Goal: Register for event/course

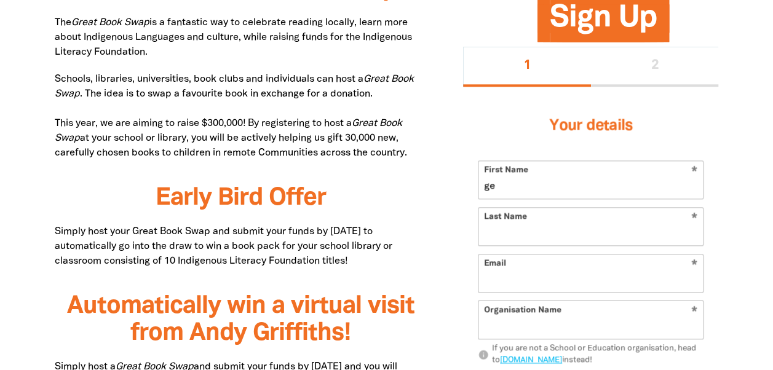
type input "g"
type input "Gemma"
click at [627, 230] on input "Last Name" at bounding box center [590, 227] width 224 height 38
type input "[PERSON_NAME]"
click at [548, 277] on input "Email" at bounding box center [590, 274] width 224 height 38
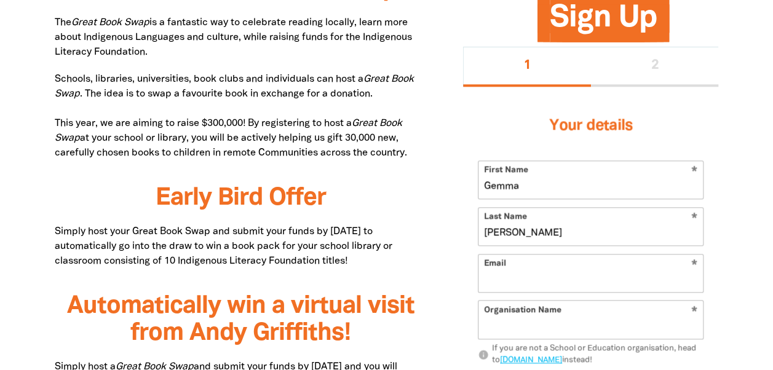
type input "[EMAIL_ADDRESS][DOMAIN_NAME]"
click at [595, 322] on input "Organisation Name" at bounding box center [590, 320] width 224 height 38
type input "[GEOGRAPHIC_DATA]"
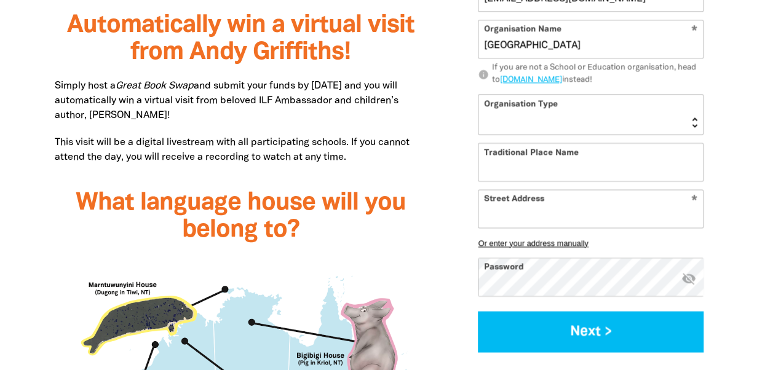
scroll to position [983, 0]
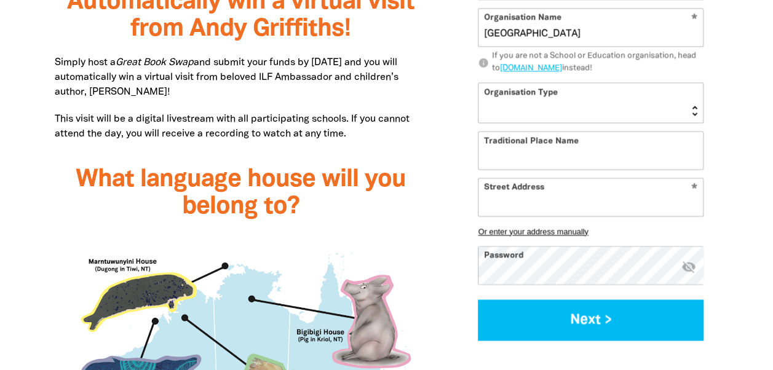
click at [649, 108] on select "[GEOGRAPHIC_DATA] K-12 University or [GEOGRAPHIC_DATA]" at bounding box center [590, 102] width 224 height 39
select select "early-learning"
click at [478, 83] on select "[GEOGRAPHIC_DATA] K-12 University or [GEOGRAPHIC_DATA]" at bounding box center [590, 102] width 224 height 39
click at [612, 146] on input "Traditional Place Name" at bounding box center [590, 151] width 224 height 38
type input "[GEOGRAPHIC_DATA]"
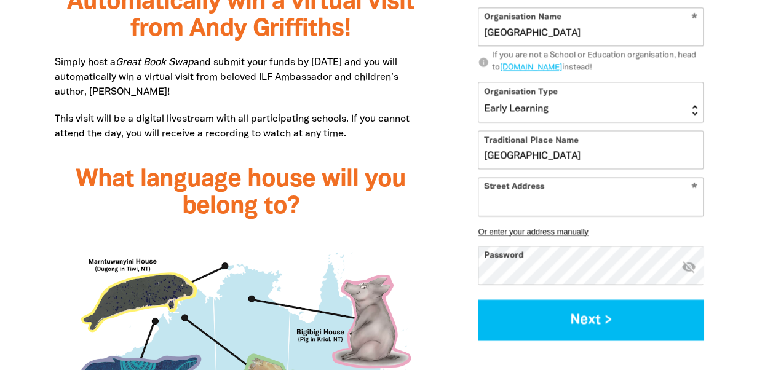
click at [528, 202] on input "Street Address" at bounding box center [590, 197] width 224 height 38
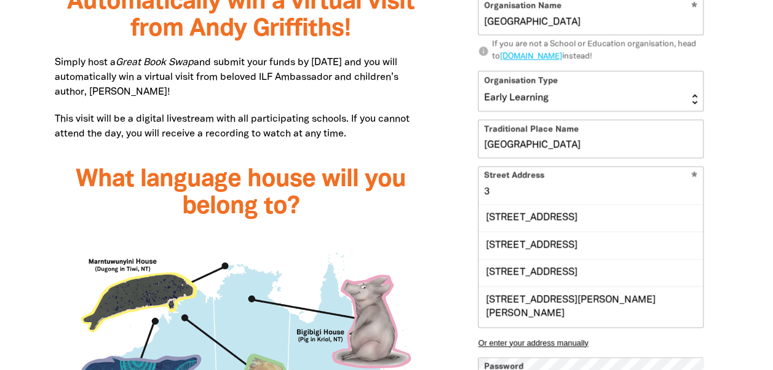
type input "3"
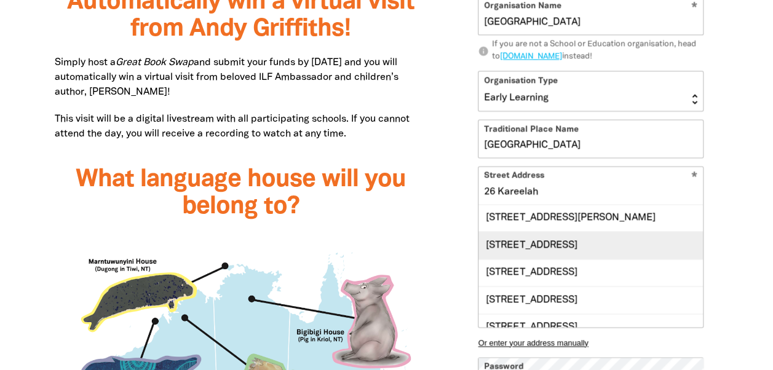
click at [528, 251] on div "[STREET_ADDRESS]" at bounding box center [590, 244] width 224 height 27
type input "[STREET_ADDRESS]"
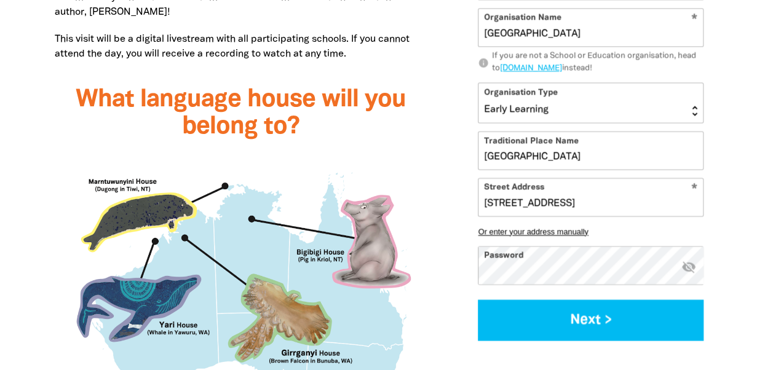
scroll to position [1080, 0]
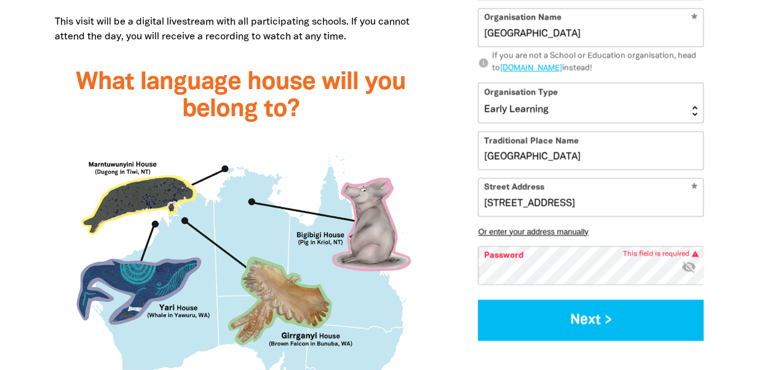
click at [369, 359] on img at bounding box center [241, 298] width 372 height 327
click at [360, 357] on img at bounding box center [241, 298] width 372 height 327
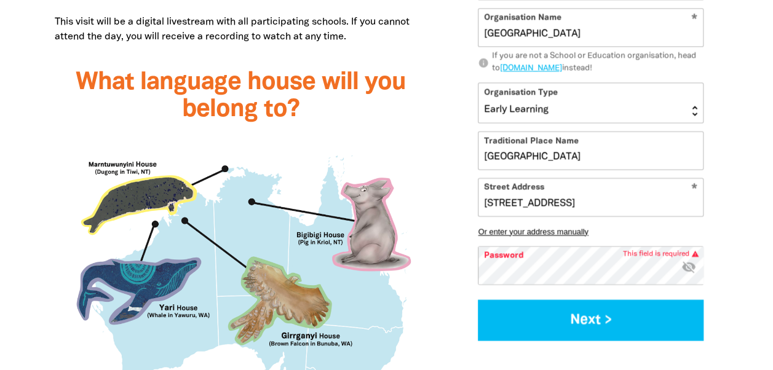
click at [360, 357] on img at bounding box center [241, 298] width 372 height 327
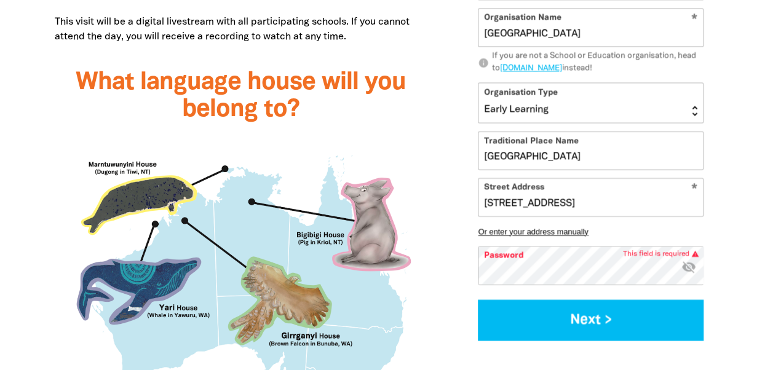
click at [360, 357] on img at bounding box center [241, 298] width 372 height 327
drag, startPoint x: 599, startPoint y: 154, endPoint x: 465, endPoint y: 154, distance: 134.0
click at [465, 154] on div "Your details * First Name [PERSON_NAME] * Last Name [PERSON_NAME] * Email [EMAI…" at bounding box center [590, 74] width 255 height 561
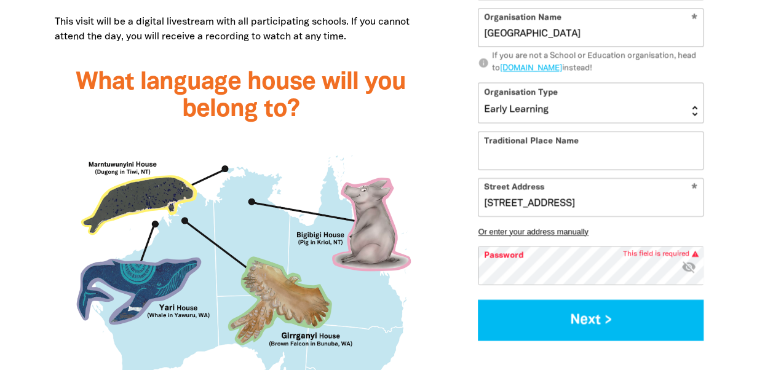
click at [361, 355] on img at bounding box center [241, 298] width 372 height 327
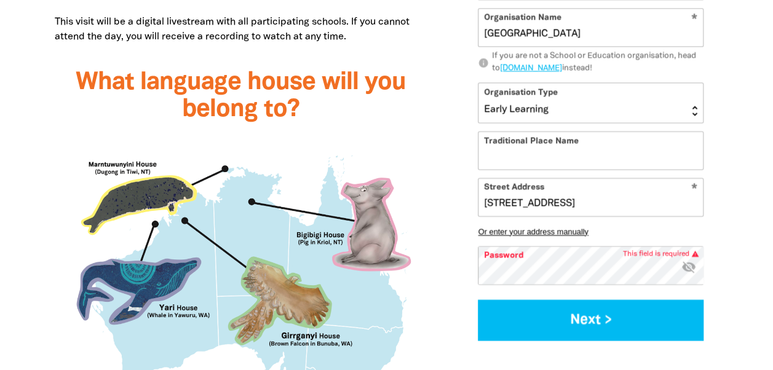
click at [361, 355] on img at bounding box center [241, 298] width 372 height 327
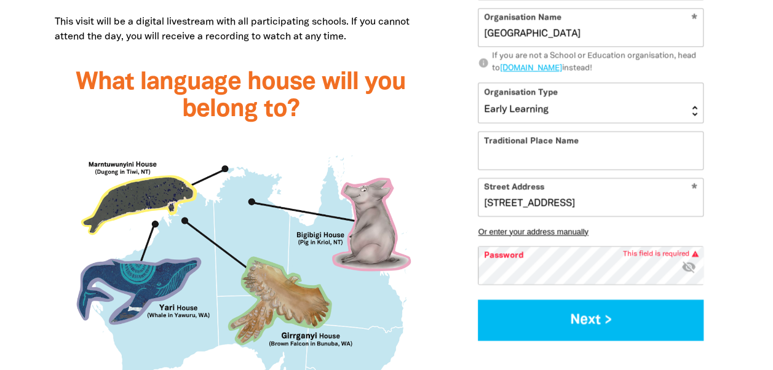
click at [361, 355] on img at bounding box center [241, 298] width 372 height 327
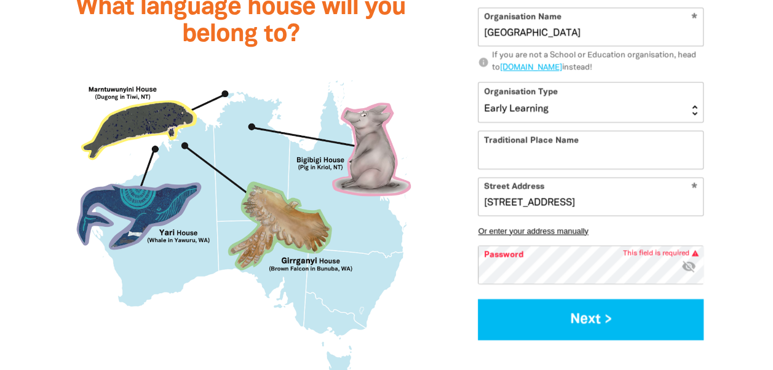
scroll to position [1189, 0]
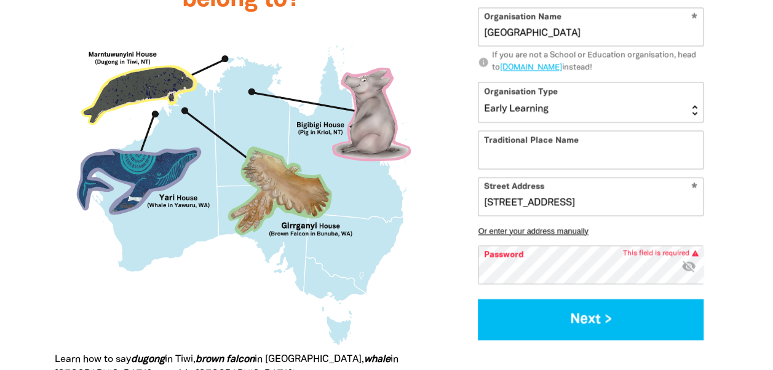
click at [354, 256] on img at bounding box center [241, 189] width 372 height 327
drag, startPoint x: 354, startPoint y: 256, endPoint x: 342, endPoint y: 272, distance: 20.2
click at [342, 272] on img at bounding box center [241, 189] width 372 height 327
click at [366, 243] on img at bounding box center [241, 189] width 372 height 327
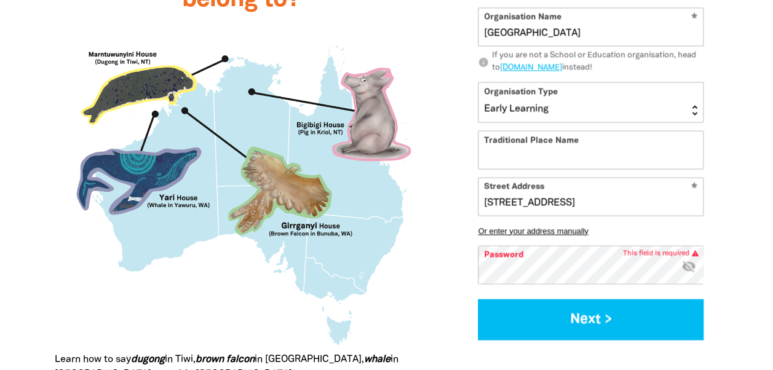
click at [366, 243] on img at bounding box center [241, 189] width 372 height 327
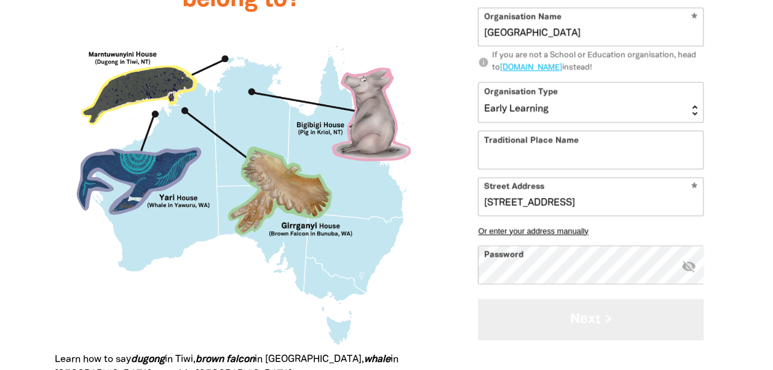
click at [532, 317] on button "Next >" at bounding box center [591, 319] width 226 height 41
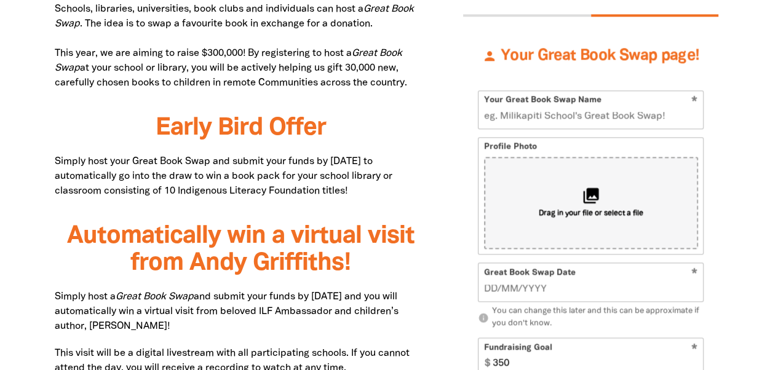
scroll to position [726, 0]
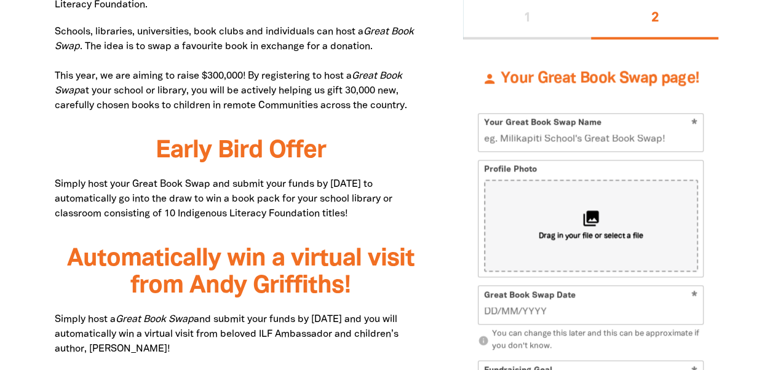
click at [576, 128] on input "Your Great Book Swap Name" at bounding box center [590, 133] width 224 height 38
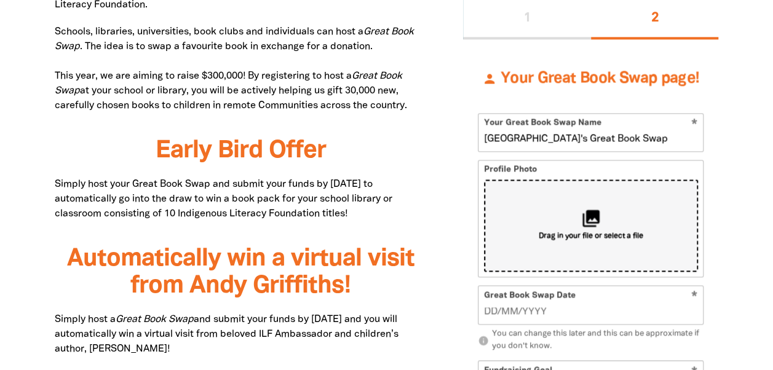
type input "[GEOGRAPHIC_DATA]'s Great Book Swap"
click at [599, 217] on icon "collections" at bounding box center [590, 218] width 20 height 20
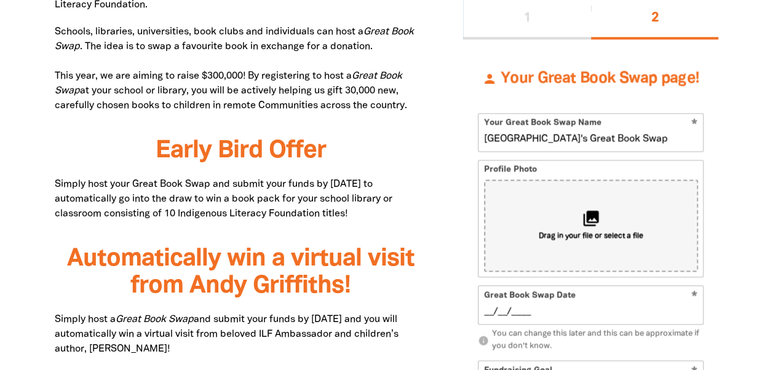
click at [562, 312] on input "__/__/____" at bounding box center [591, 312] width 214 height 14
click at [514, 309] on input "19/09/____" at bounding box center [591, 312] width 214 height 14
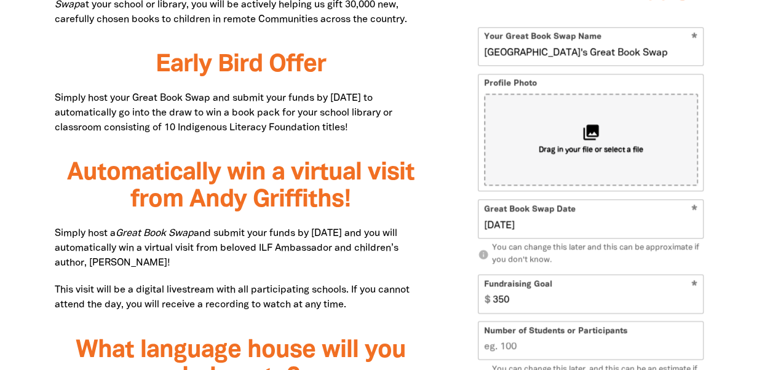
scroll to position [898, 0]
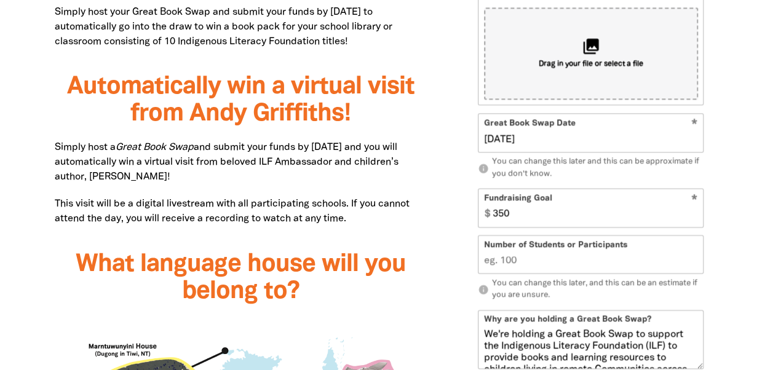
type input "[DATE]"
click at [525, 218] on input "350" at bounding box center [595, 208] width 216 height 38
type input "100"
click at [530, 262] on input "Number of Students or Participants" at bounding box center [590, 255] width 224 height 38
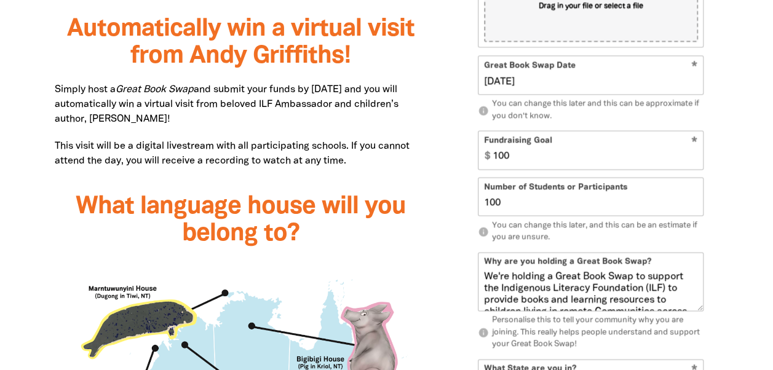
scroll to position [1047, 0]
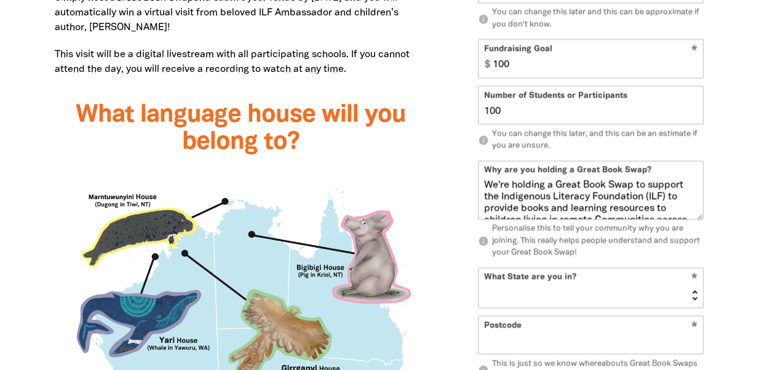
type input "100"
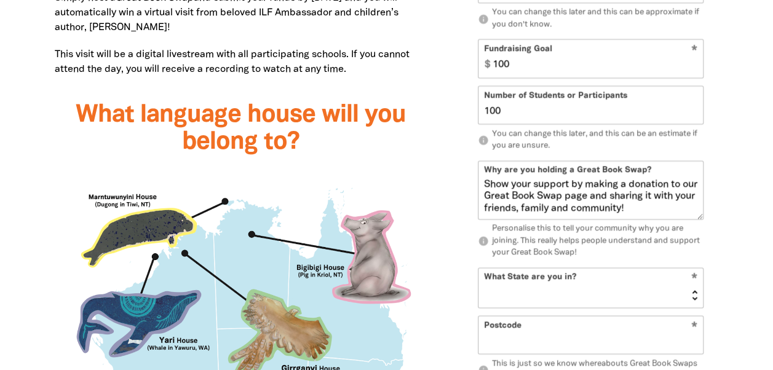
scroll to position [155, 0]
click at [694, 291] on select "[GEOGRAPHIC_DATA] [GEOGRAPHIC_DATA] QLD [GEOGRAPHIC_DATA] [GEOGRAPHIC_DATA] SA …" at bounding box center [590, 287] width 224 height 39
select select "[GEOGRAPHIC_DATA]"
click at [478, 268] on select "[GEOGRAPHIC_DATA] [GEOGRAPHIC_DATA] QLD [GEOGRAPHIC_DATA] [GEOGRAPHIC_DATA] SA …" at bounding box center [590, 287] width 224 height 39
click at [530, 350] on input "Postcode" at bounding box center [590, 336] width 224 height 38
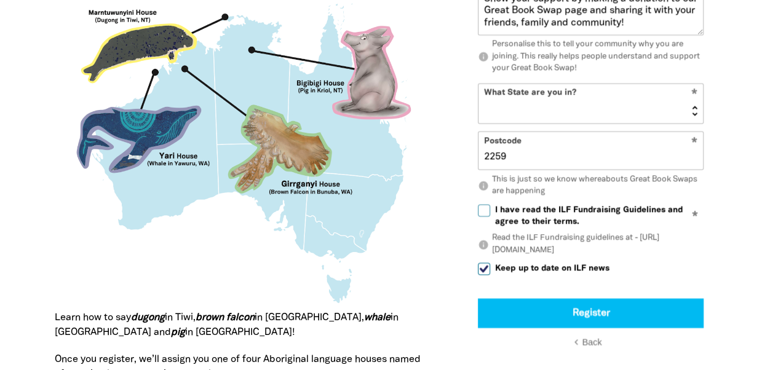
scroll to position [1271, 0]
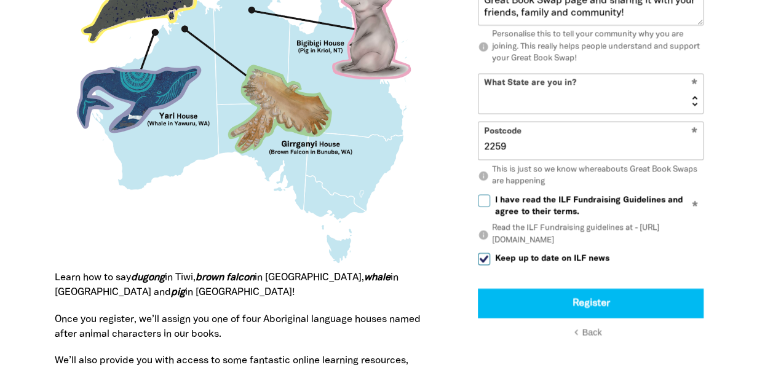
type input "2259"
click at [482, 202] on input "I have read the ILF Fundraising Guidelines and agree to their terms." at bounding box center [484, 201] width 12 height 12
checkbox input "true"
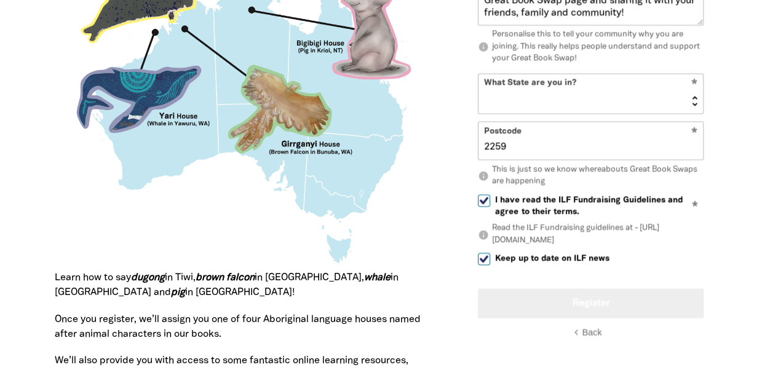
click at [560, 303] on button "Register" at bounding box center [591, 304] width 226 height 30
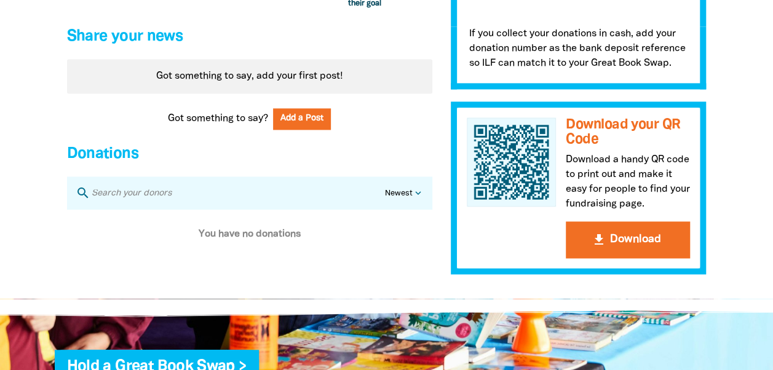
scroll to position [882, 0]
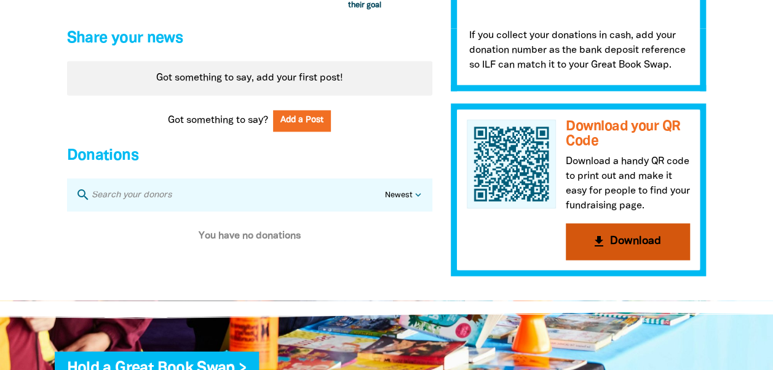
click at [606, 249] on button "get_app Download" at bounding box center [628, 241] width 124 height 37
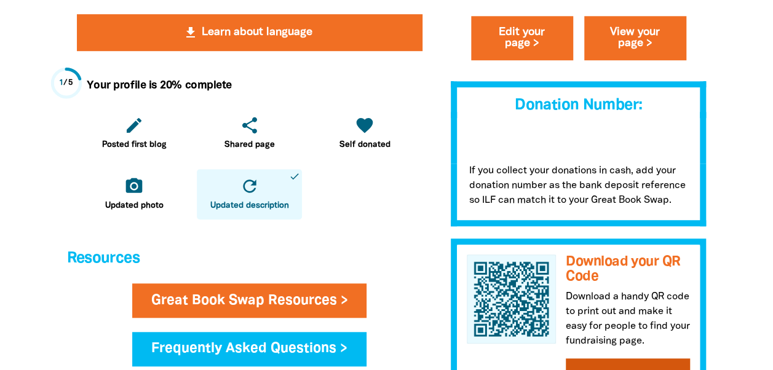
scroll to position [329, 0]
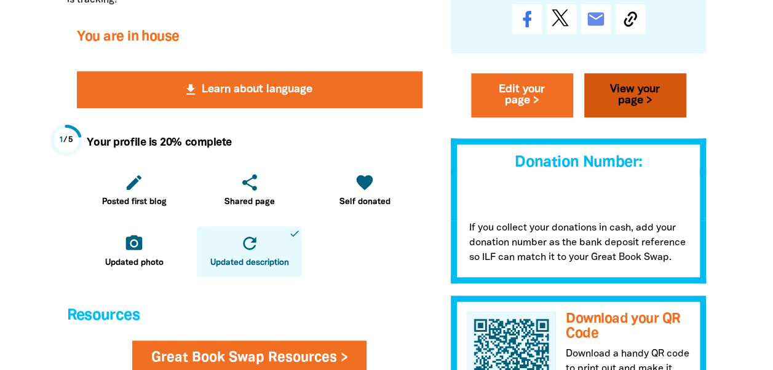
click at [643, 90] on link "View your page >" at bounding box center [635, 95] width 102 height 44
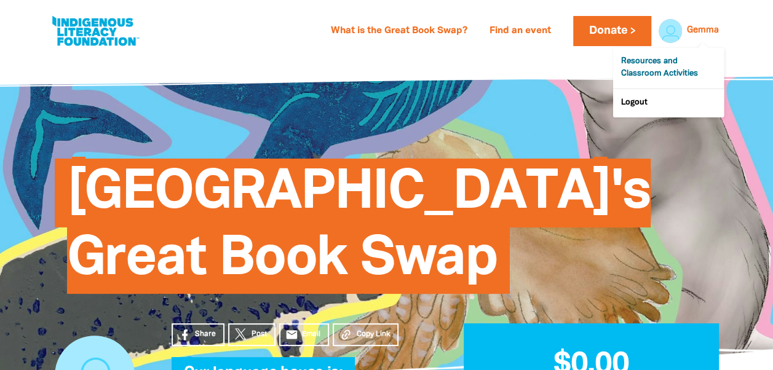
click at [659, 68] on link "Resources and Classroom Activities" at bounding box center [668, 68] width 111 height 41
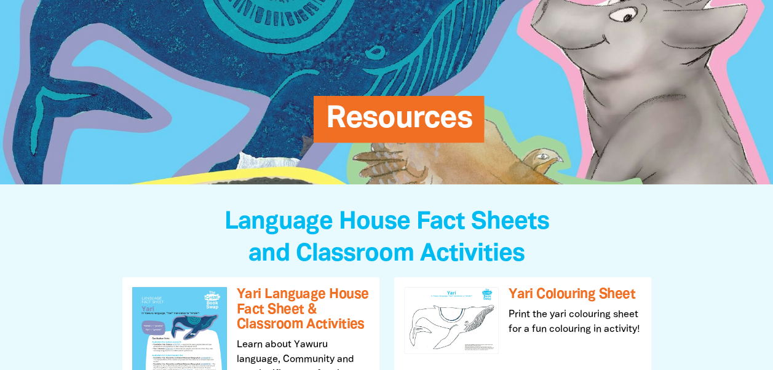
scroll to position [184, 0]
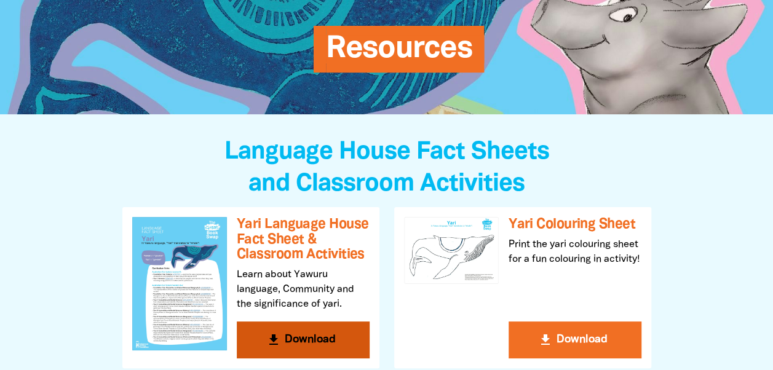
click at [267, 338] on icon "get_app" at bounding box center [273, 340] width 15 height 15
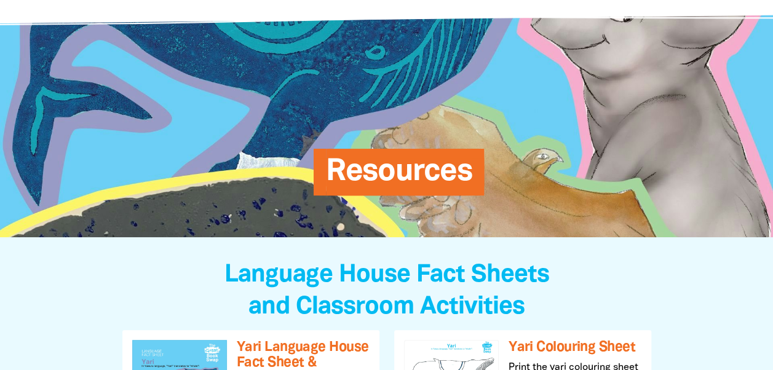
scroll to position [246, 0]
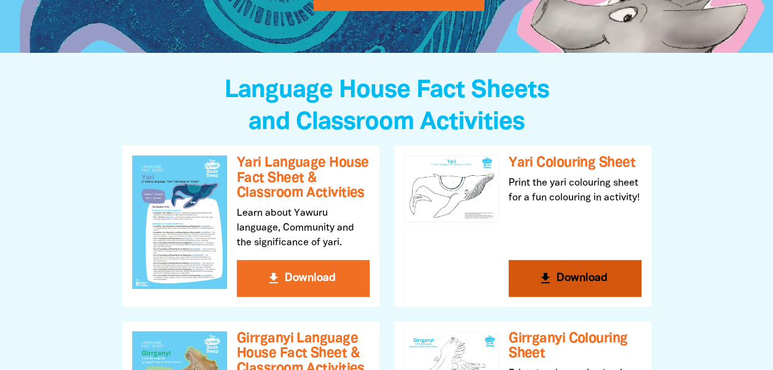
click at [572, 274] on button "get_app Download" at bounding box center [575, 278] width 133 height 37
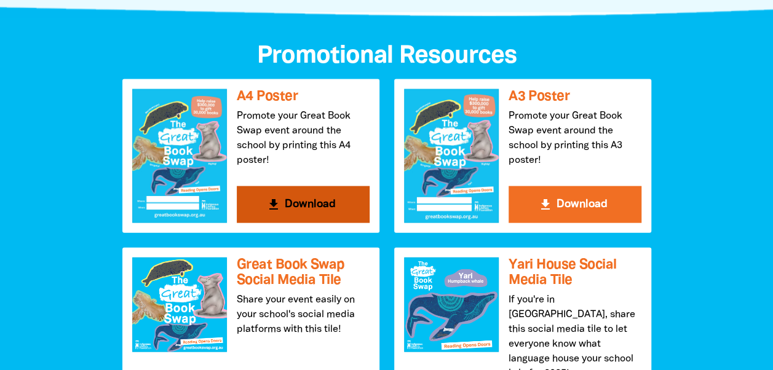
scroll to position [1353, 0]
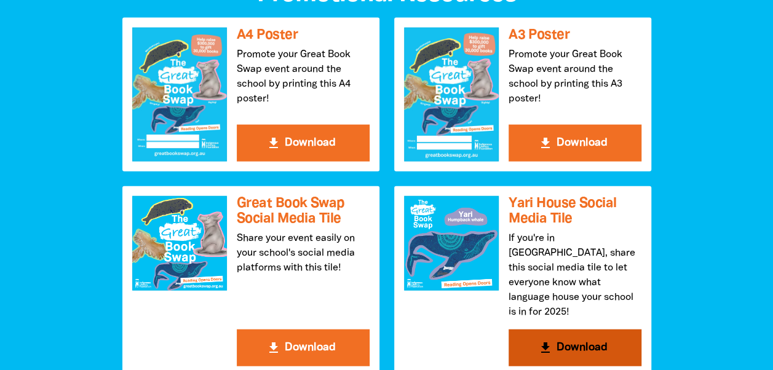
click at [542, 341] on icon "get_app" at bounding box center [545, 348] width 15 height 15
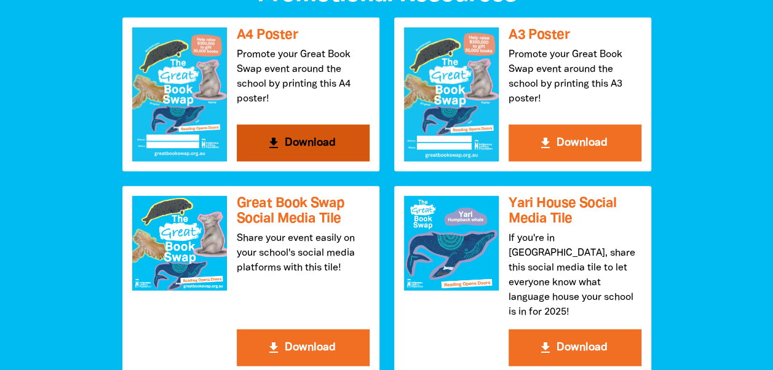
click at [293, 133] on button "get_app Download" at bounding box center [303, 143] width 133 height 37
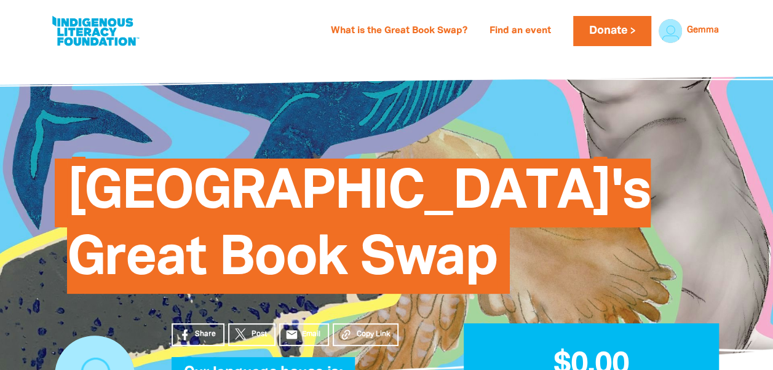
click at [726, 191] on h1 "[GEOGRAPHIC_DATA]'s Great Book Swap" at bounding box center [399, 226] width 664 height 133
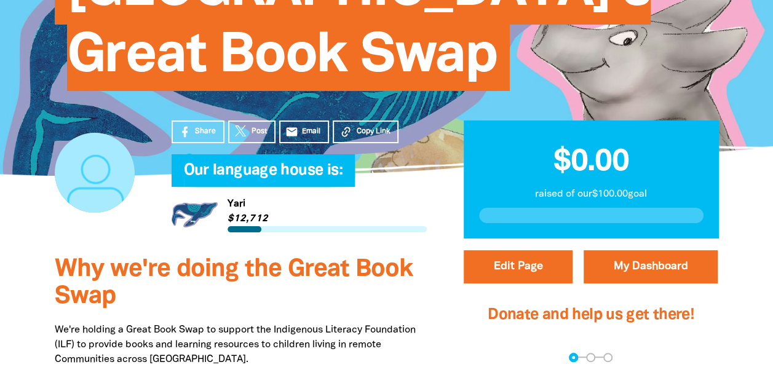
scroll to position [184, 0]
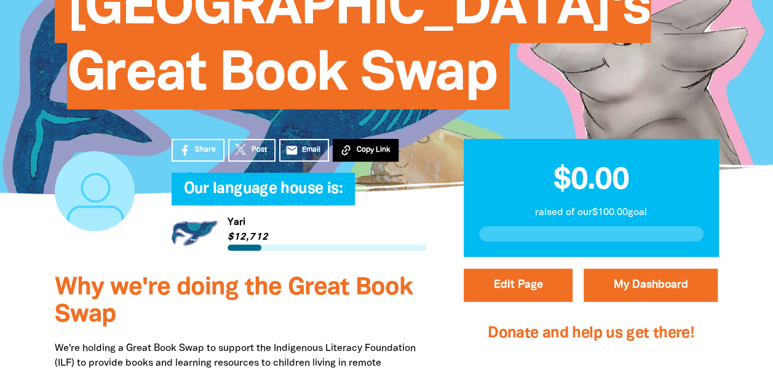
click at [356, 151] on span "Copy Link" at bounding box center [373, 150] width 34 height 11
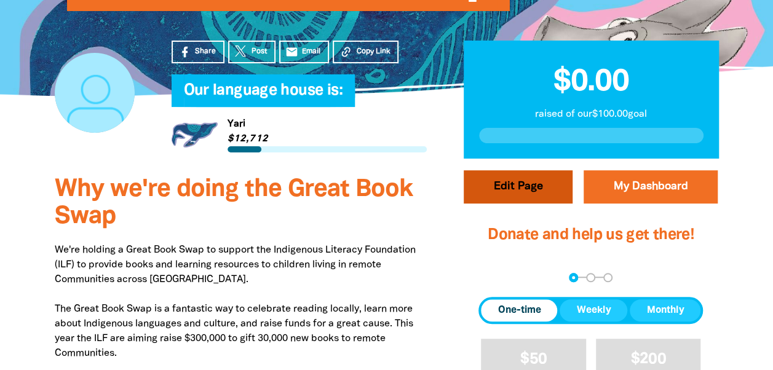
scroll to position [307, 0]
